Goal: Information Seeking & Learning: Learn about a topic

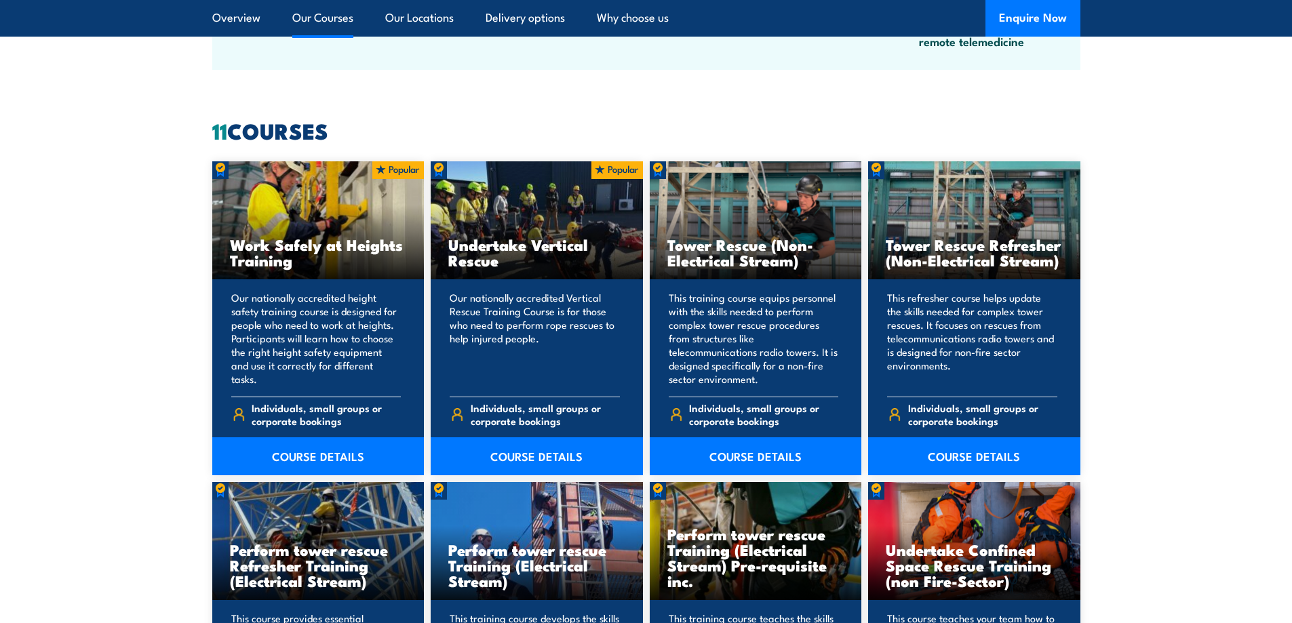
scroll to position [991, 0]
click at [330, 466] on link "COURSE DETAILS" at bounding box center [318, 457] width 212 height 38
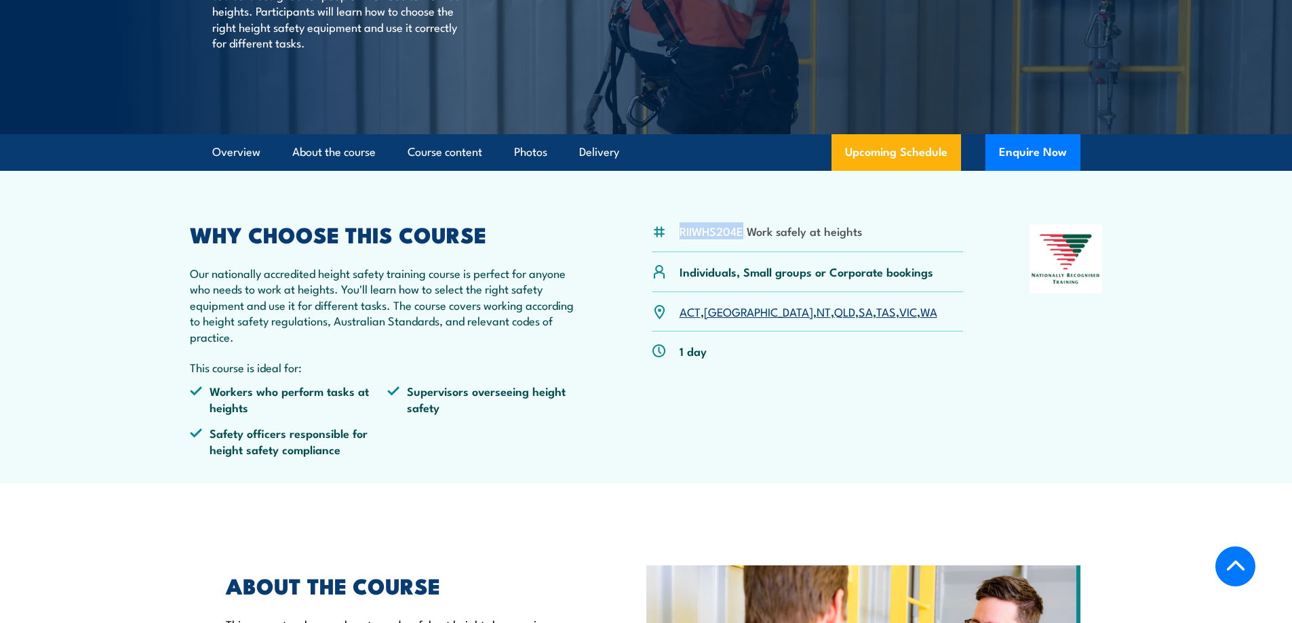
drag, startPoint x: 678, startPoint y: 232, endPoint x: 742, endPoint y: 230, distance: 63.8
click at [742, 230] on div "RIIWHS204E Work safely at heights" at bounding box center [808, 238] width 312 height 28
copy li "RIIWHS204E"
